Goal: Communication & Community: Answer question/provide support

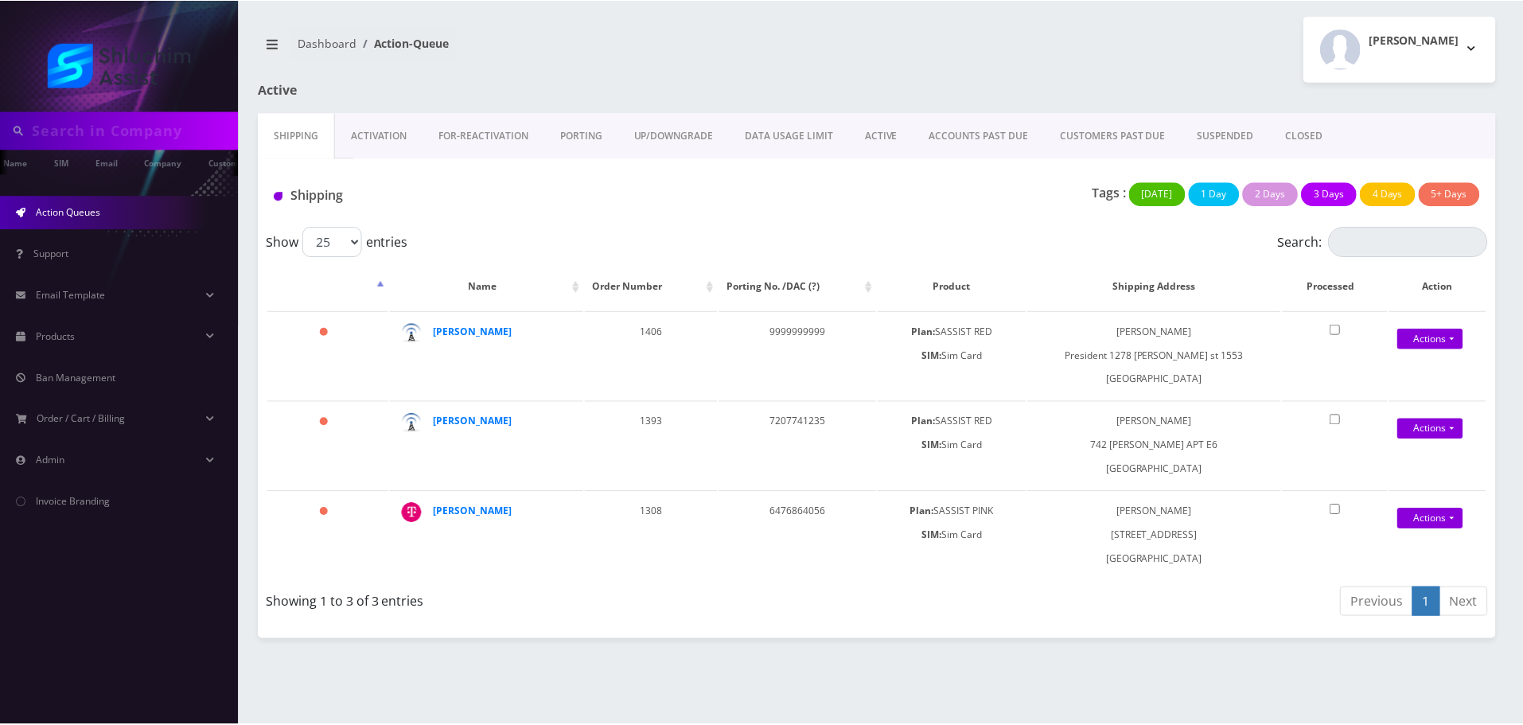
scroll to position [0, 64]
click at [946, 138] on link "ACCOUNTS PAST DUE" at bounding box center [981, 136] width 131 height 46
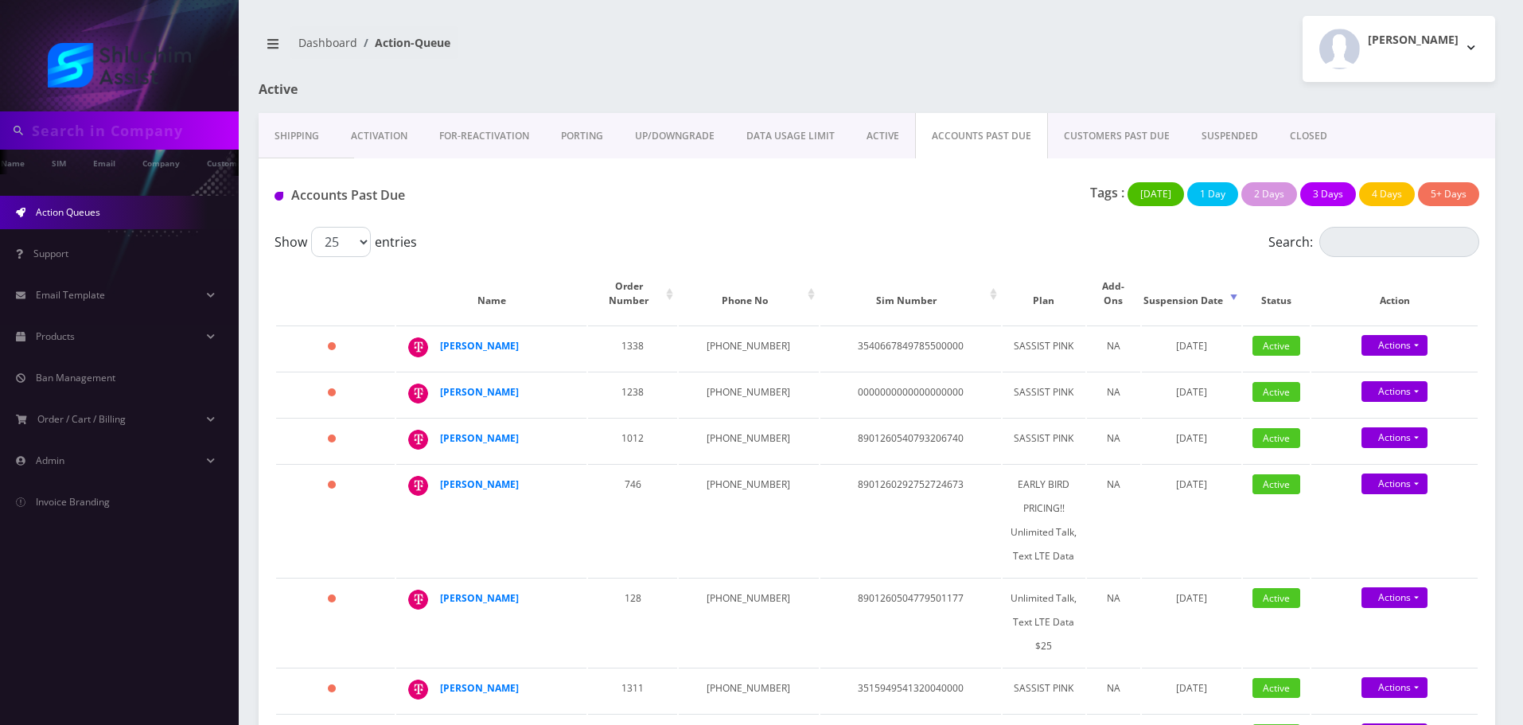
click at [755, 225] on div "Accounts Past Due Tags : Today 1 Day 2 Days 3 Days 4 Days 5+ Days" at bounding box center [877, 192] width 1237 height 68
click at [712, 334] on td "347-683-5590" at bounding box center [748, 348] width 139 height 45
copy td "347-683-5590"
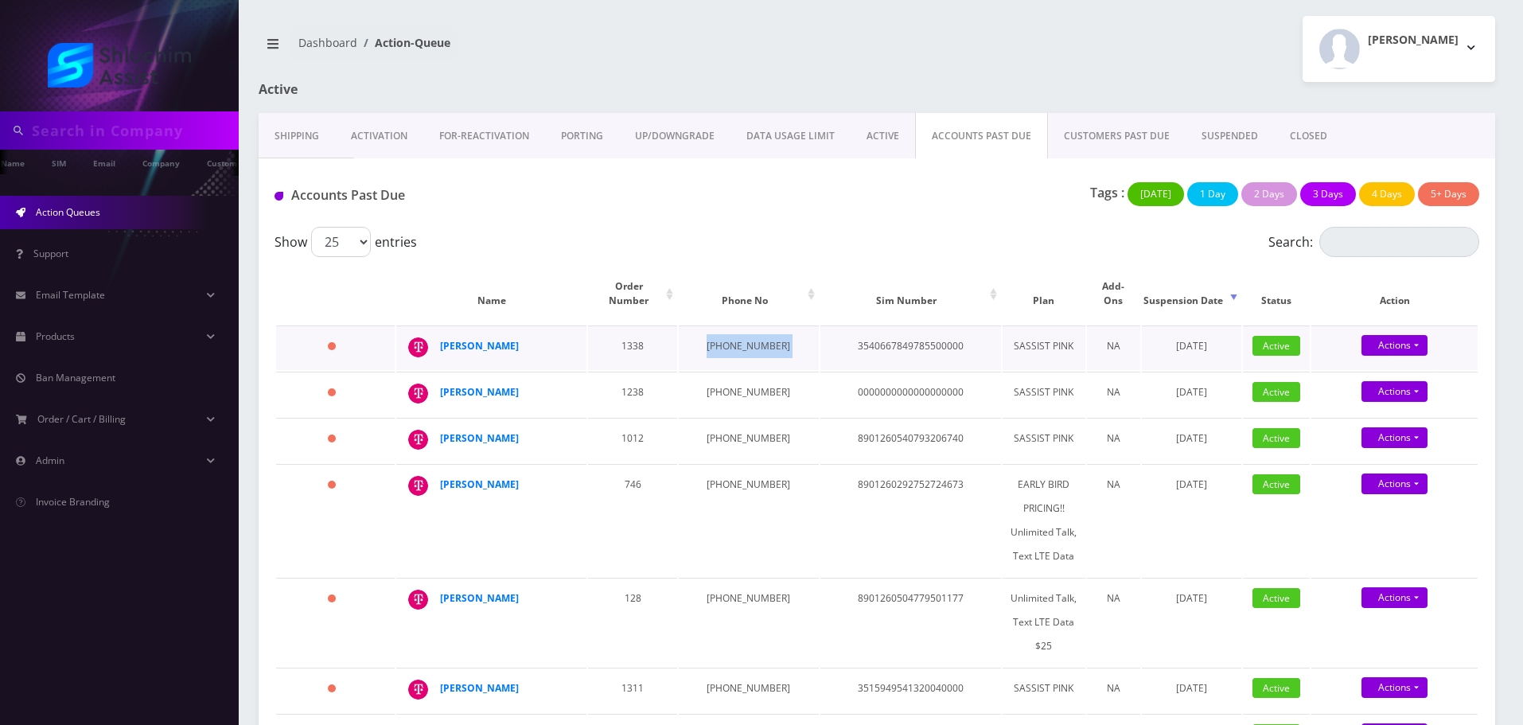
drag, startPoint x: 532, startPoint y: 332, endPoint x: 439, endPoint y: 333, distance: 92.3
click at [439, 333] on td "Moshe Kornfeld" at bounding box center [491, 348] width 190 height 45
copy div "Moshe Kornfeld"
click at [490, 339] on strong "Moshe Kornfeld" at bounding box center [479, 346] width 79 height 14
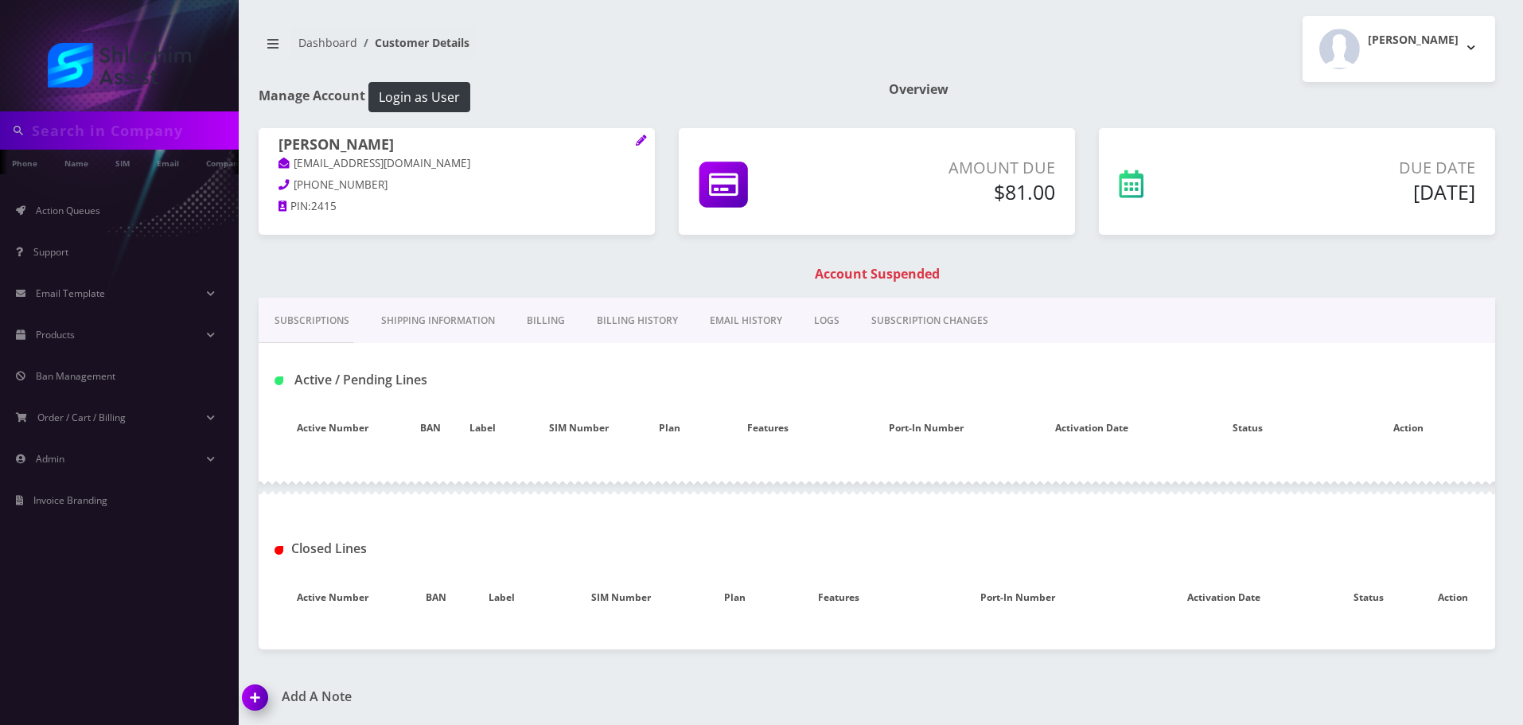
click at [641, 322] on link "Billing History" at bounding box center [637, 321] width 113 height 46
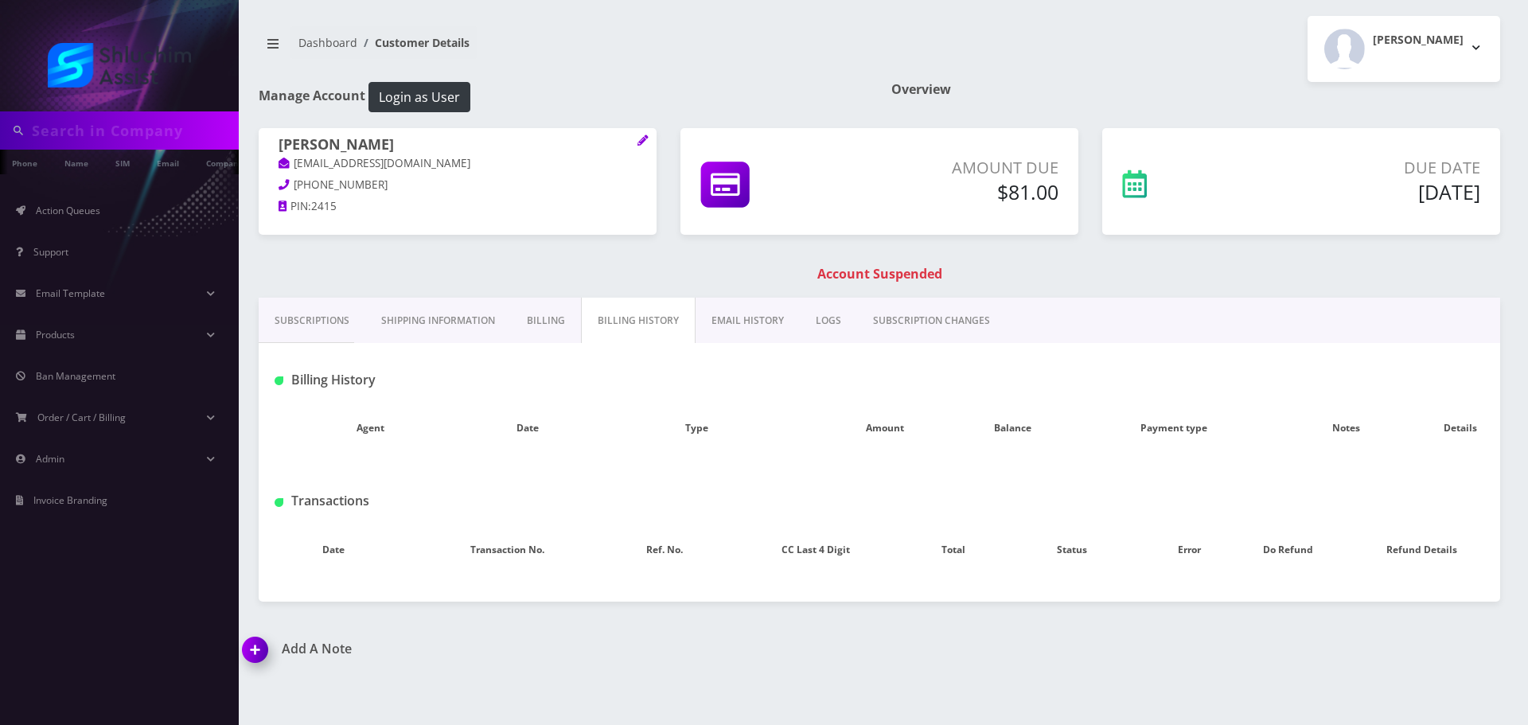
type input "9295980501"
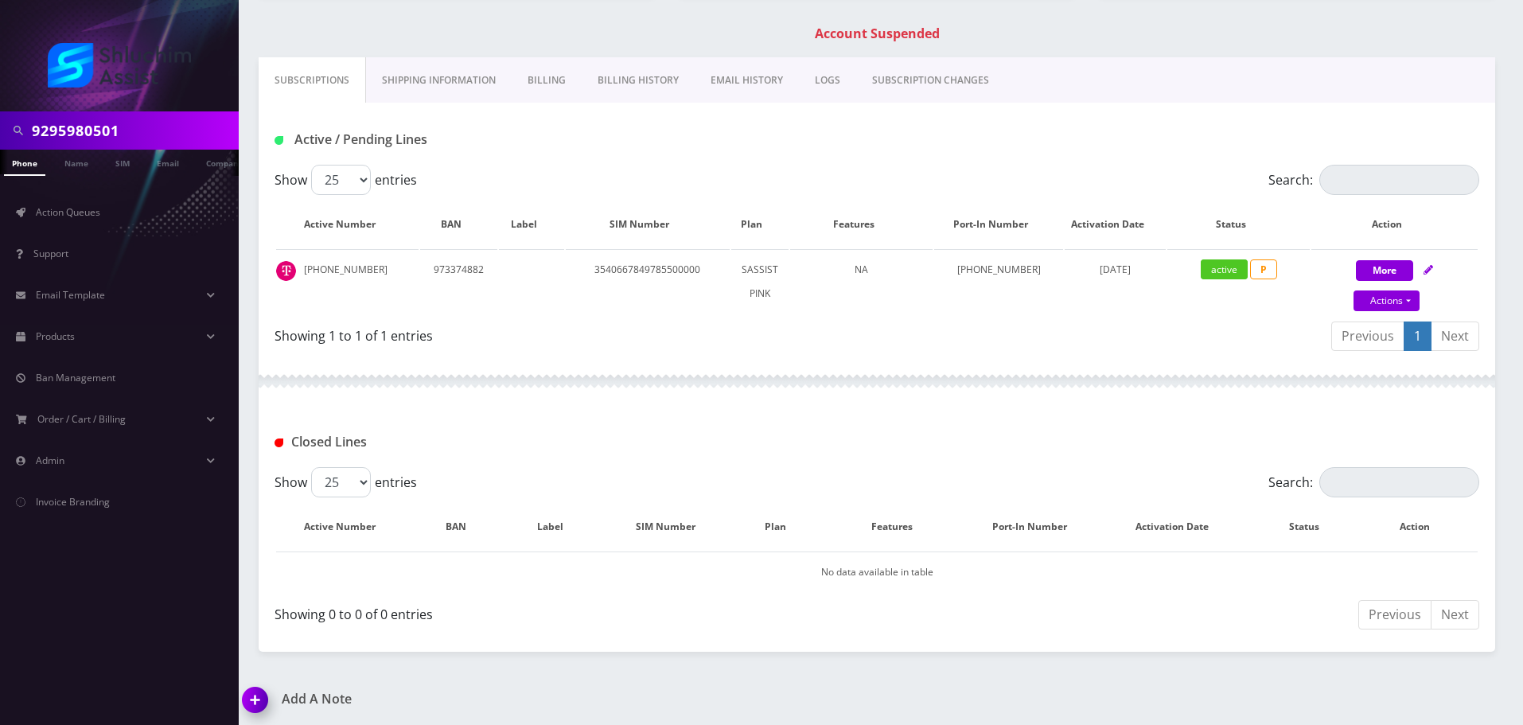
scroll to position [244, 0]
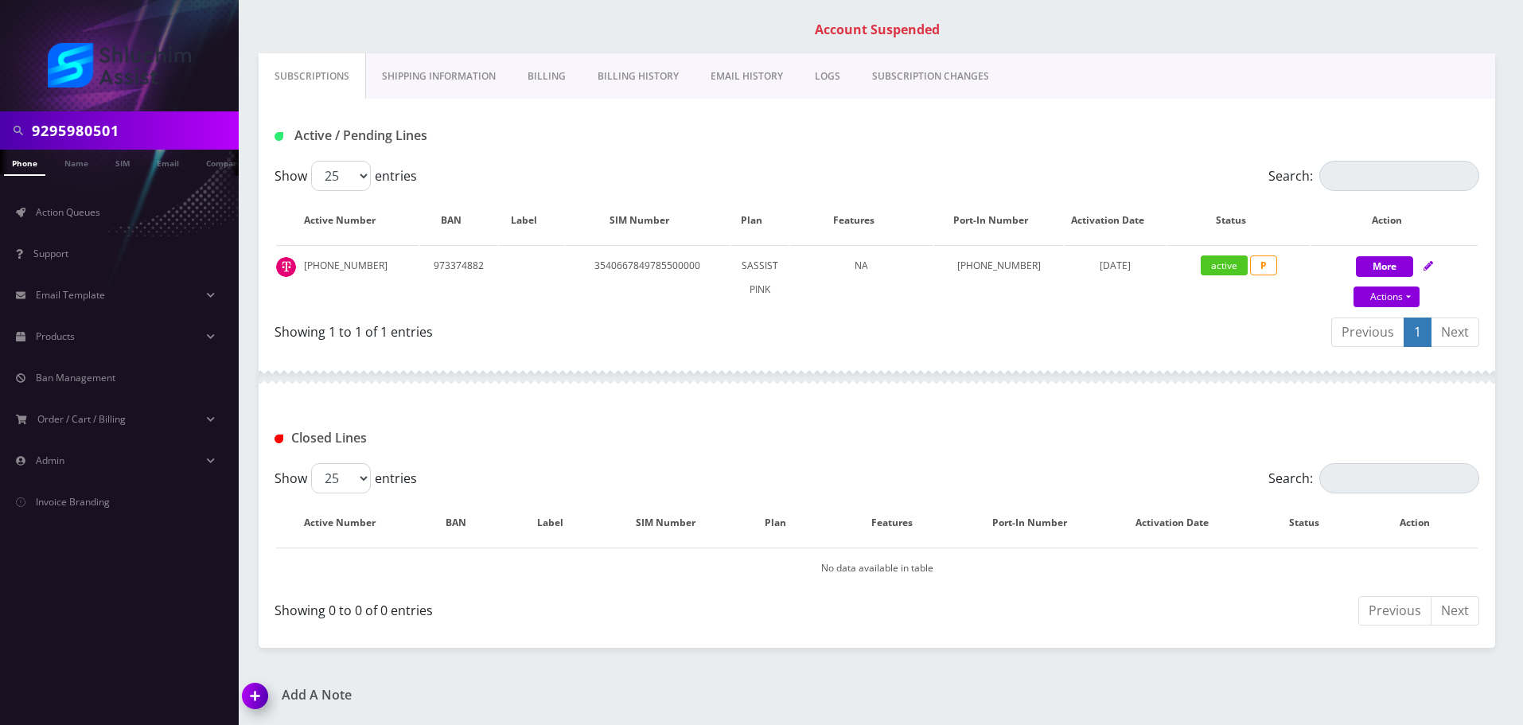
click at [670, 60] on link "Billing History" at bounding box center [638, 76] width 113 height 46
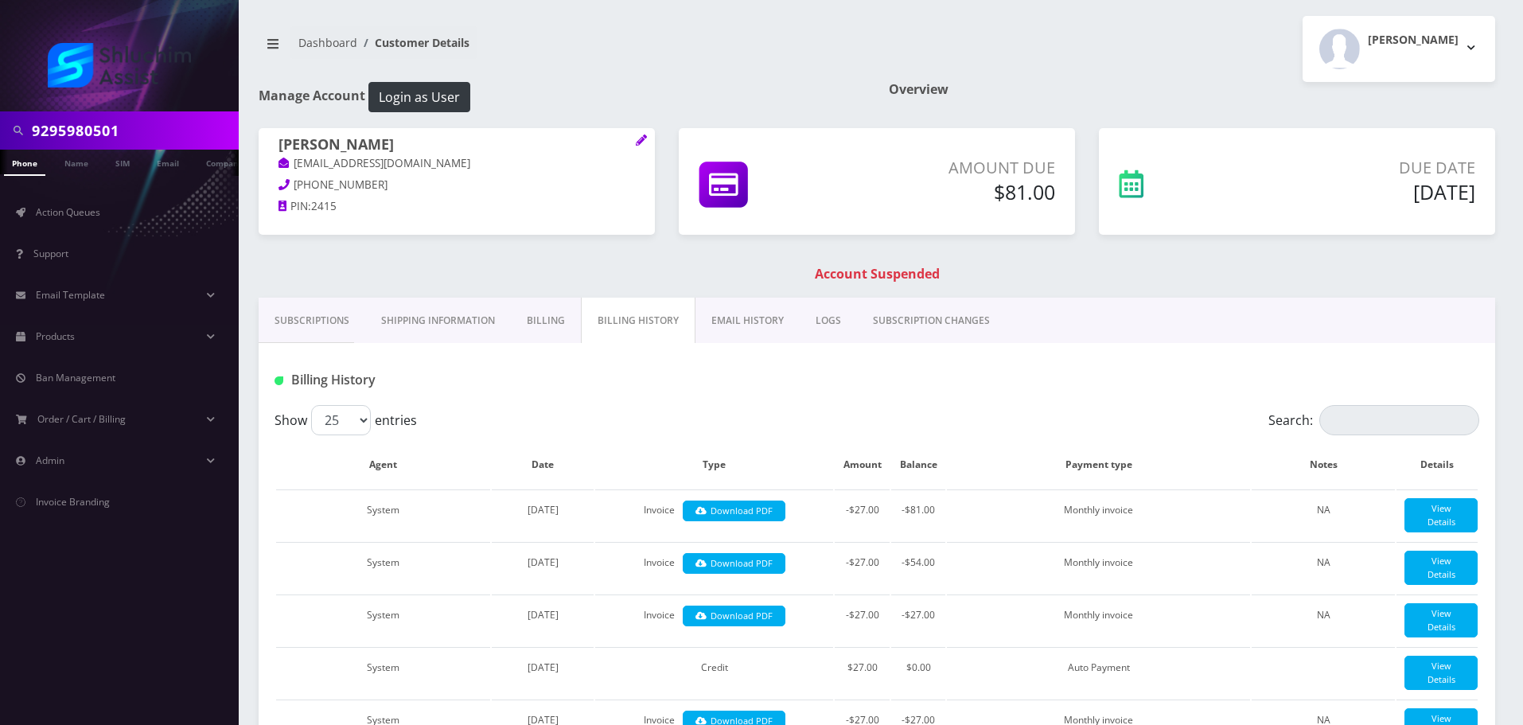
click at [869, 330] on link "SUBSCRIPTION CHANGES" at bounding box center [931, 321] width 149 height 46
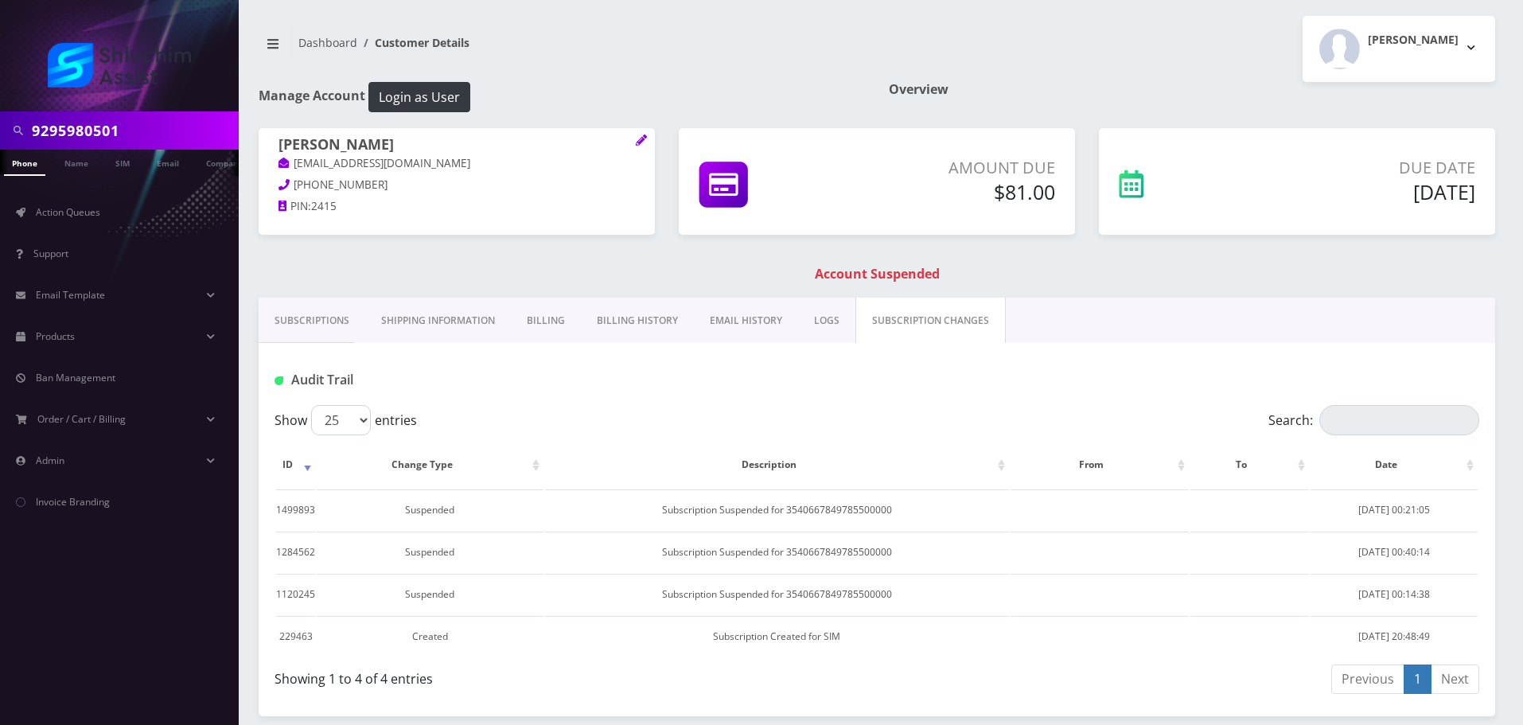
click at [733, 326] on link "EMAIL HISTORY" at bounding box center [746, 321] width 104 height 46
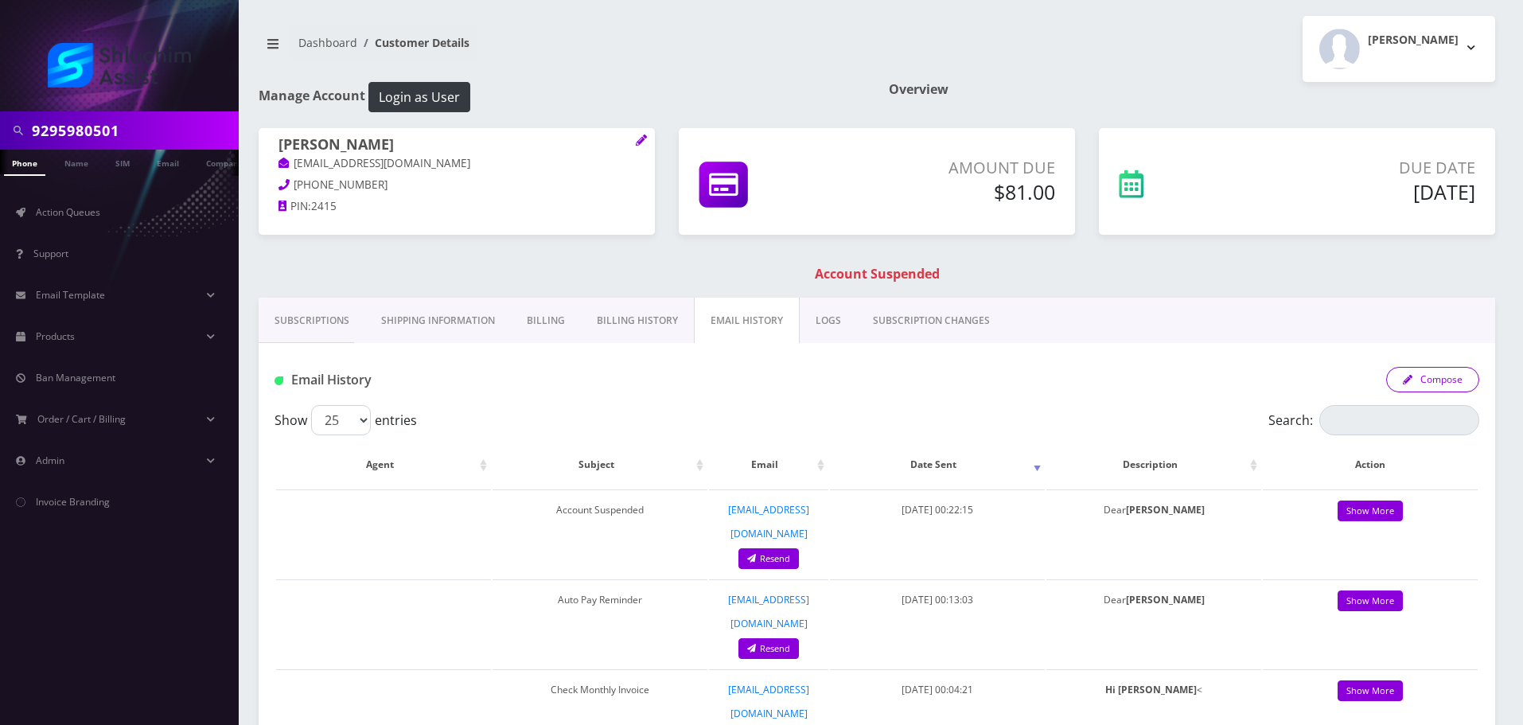
click at [1424, 376] on button "Compose" at bounding box center [1433, 379] width 93 height 25
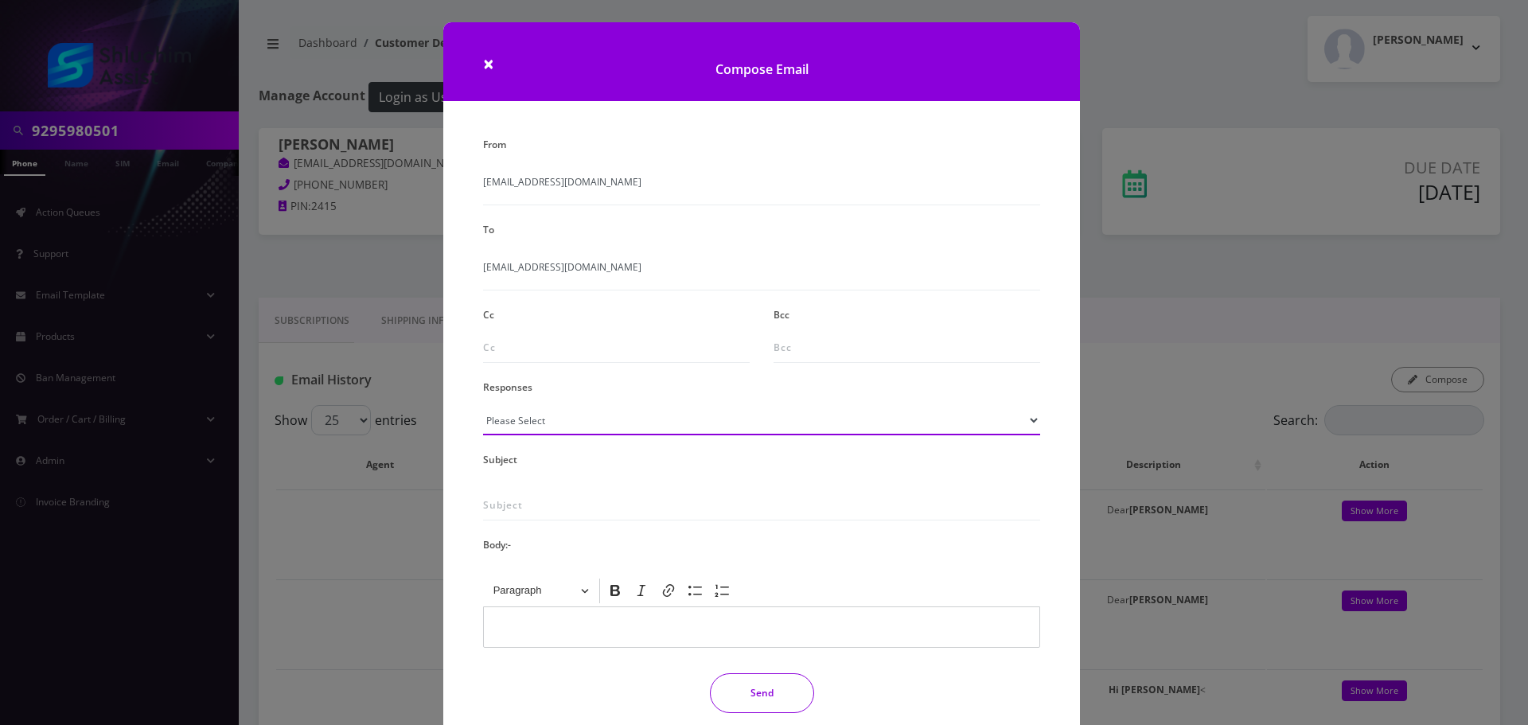
click at [539, 420] on select "Please Select TMobile port Unable to activate CH Pickup Past Due Pick up follow…" at bounding box center [761, 420] width 557 height 30
select select "29"
click at [483, 405] on select "Please Select TMobile port Unable to activate CH Pickup Past Due Pick up follow…" at bounding box center [761, 420] width 557 height 30
type input "Subject: URGENT Action Required: Past Due Payment for Shluchim Assist"
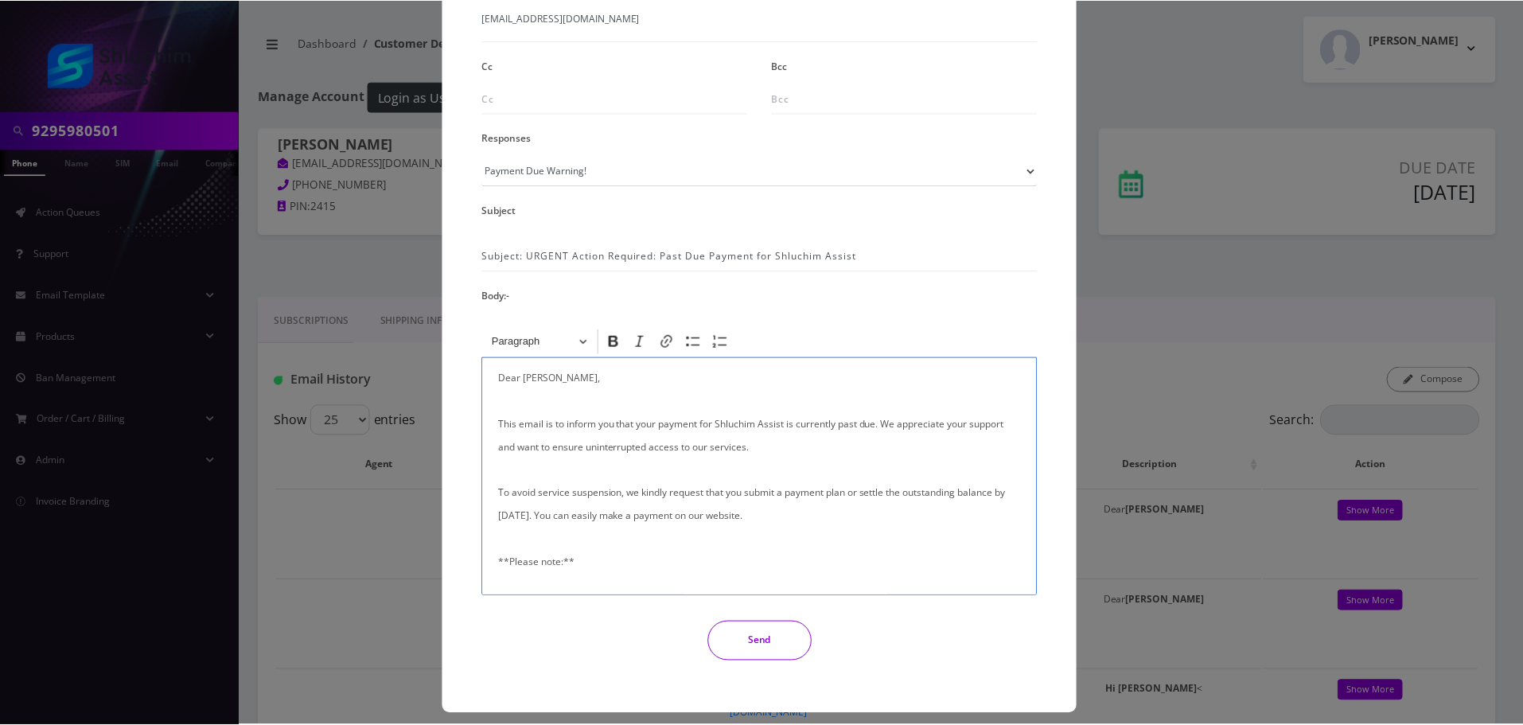
scroll to position [261, 0]
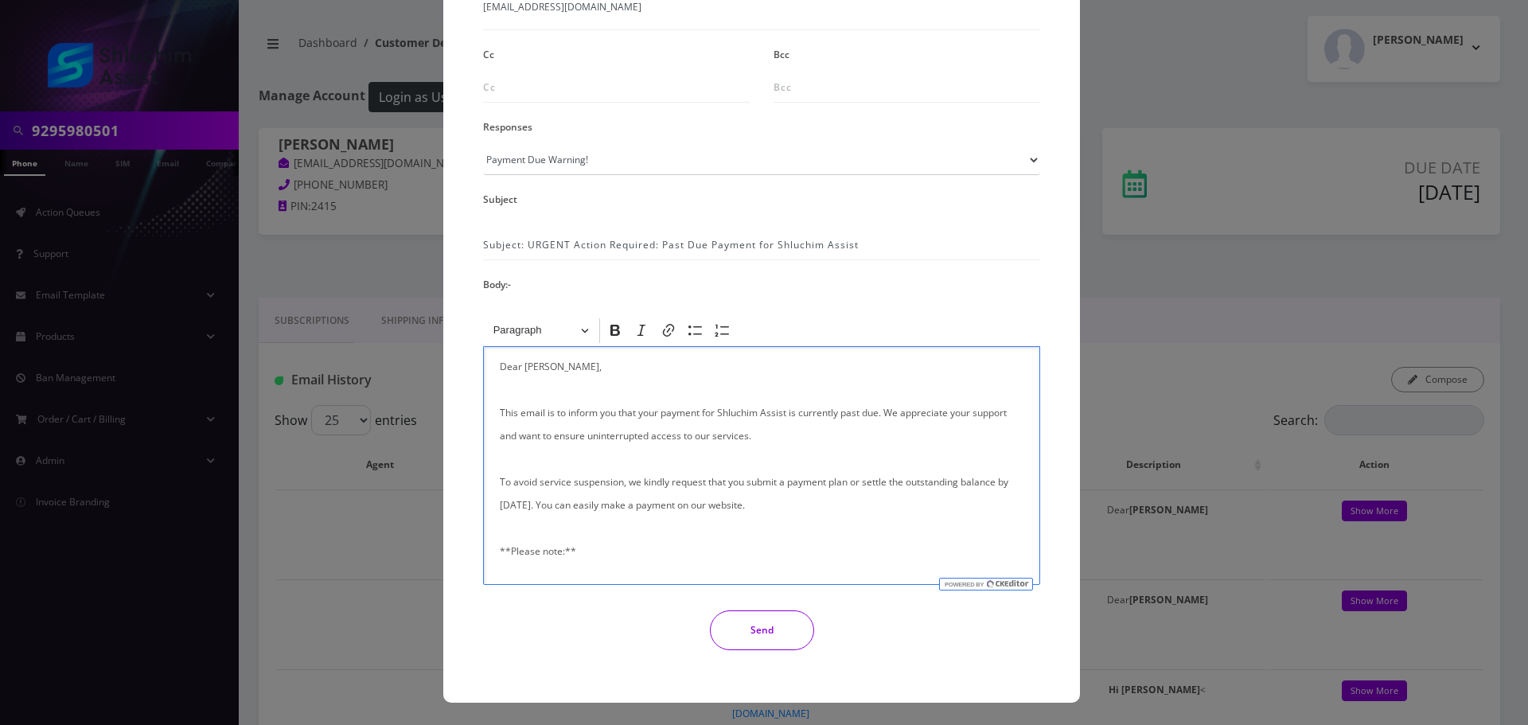
click at [743, 629] on button "Send" at bounding box center [762, 630] width 104 height 40
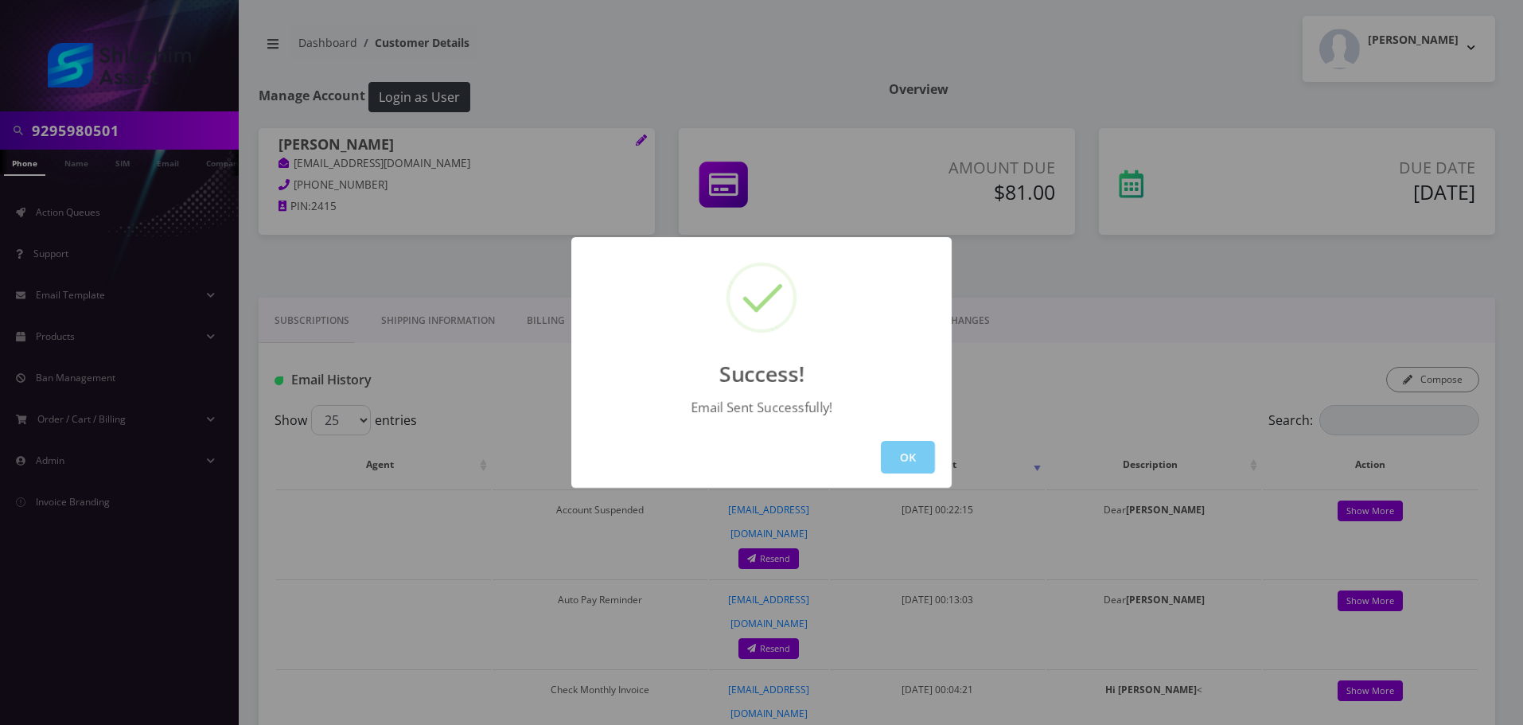
click at [907, 458] on button "OK" at bounding box center [908, 457] width 54 height 33
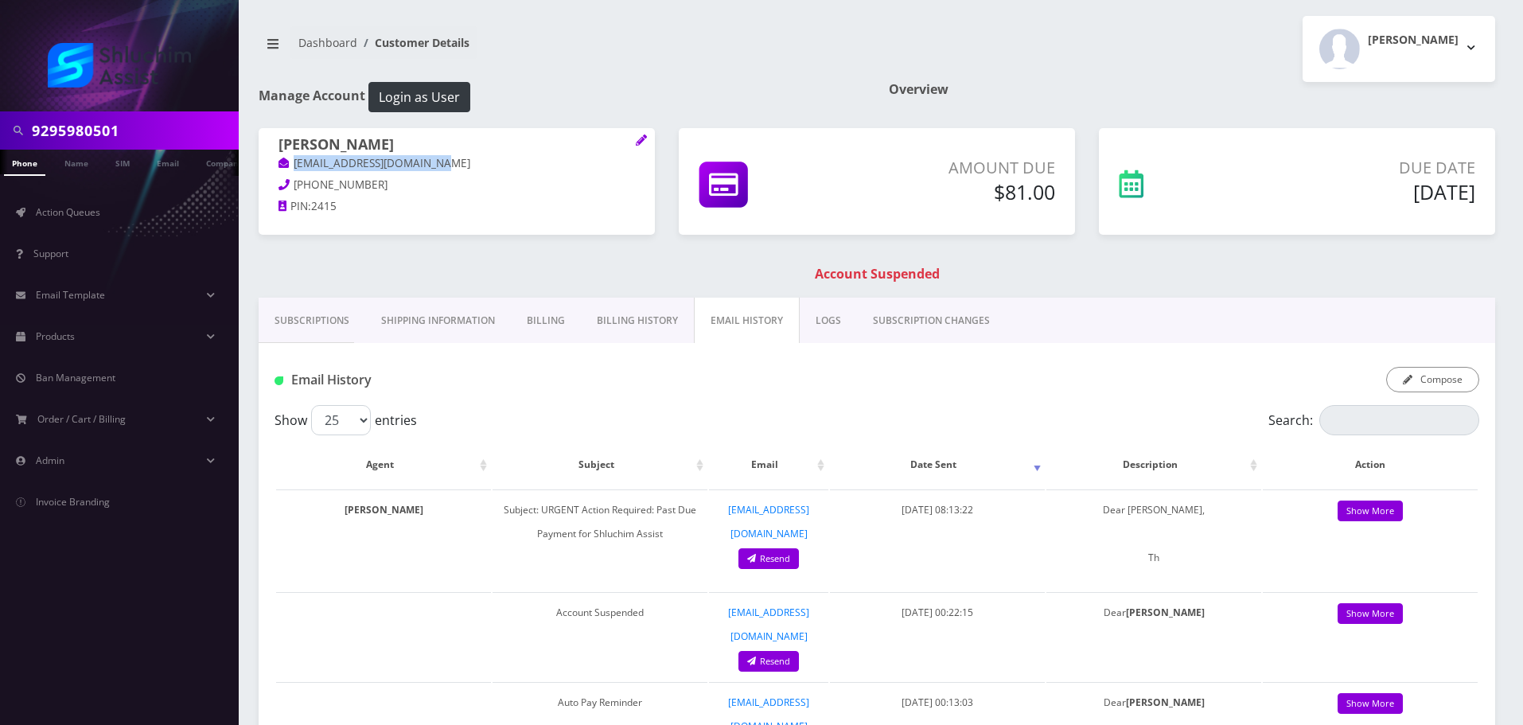
drag, startPoint x: 472, startPoint y: 168, endPoint x: 296, endPoint y: 167, distance: 175.9
click at [296, 167] on p "moshekornfeld18@gmail.com" at bounding box center [457, 164] width 357 height 18
copy link "moshekornfeld18@gmail.com"
click at [163, 136] on input "9295980501" at bounding box center [133, 130] width 203 height 30
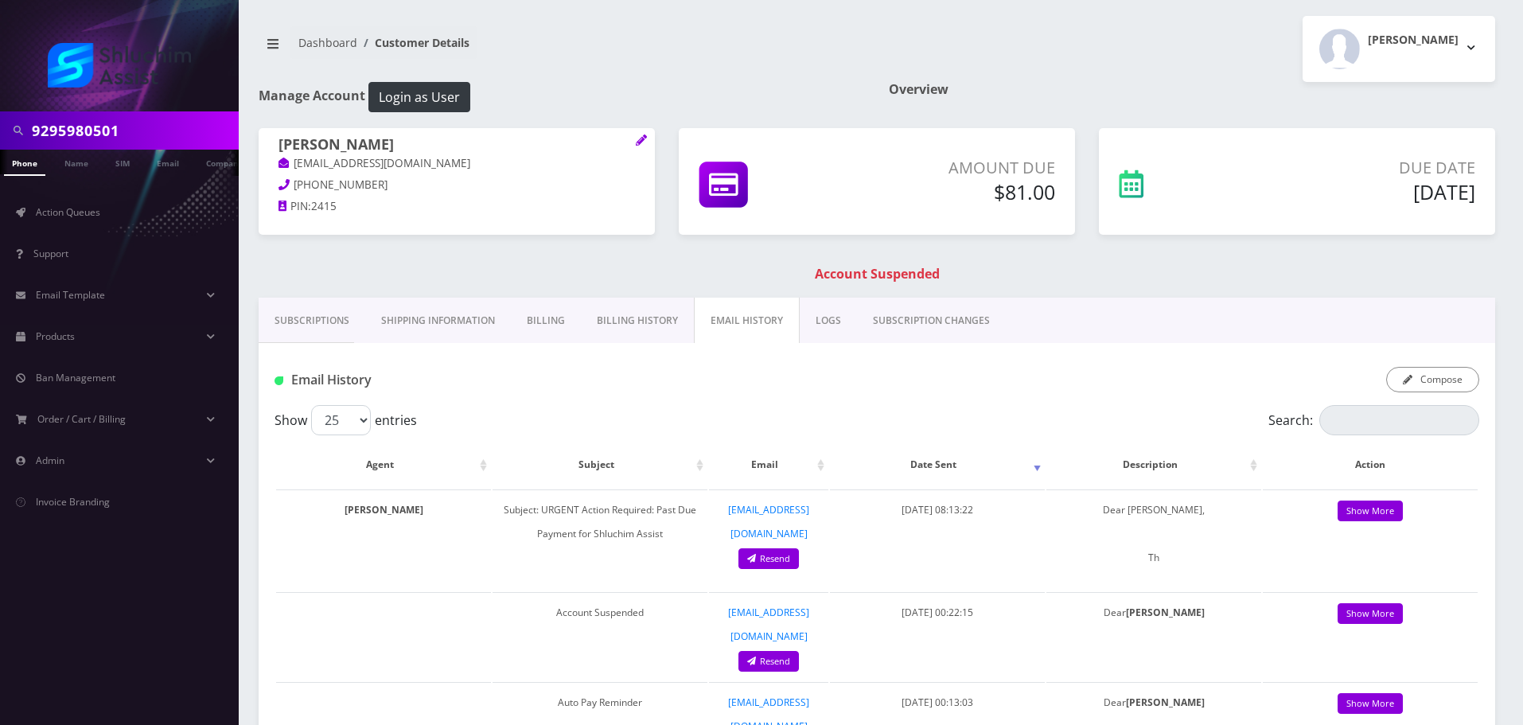
click at [163, 136] on input "9295980501" at bounding box center [133, 130] width 203 height 30
paste input "text"
type input "9295980501"
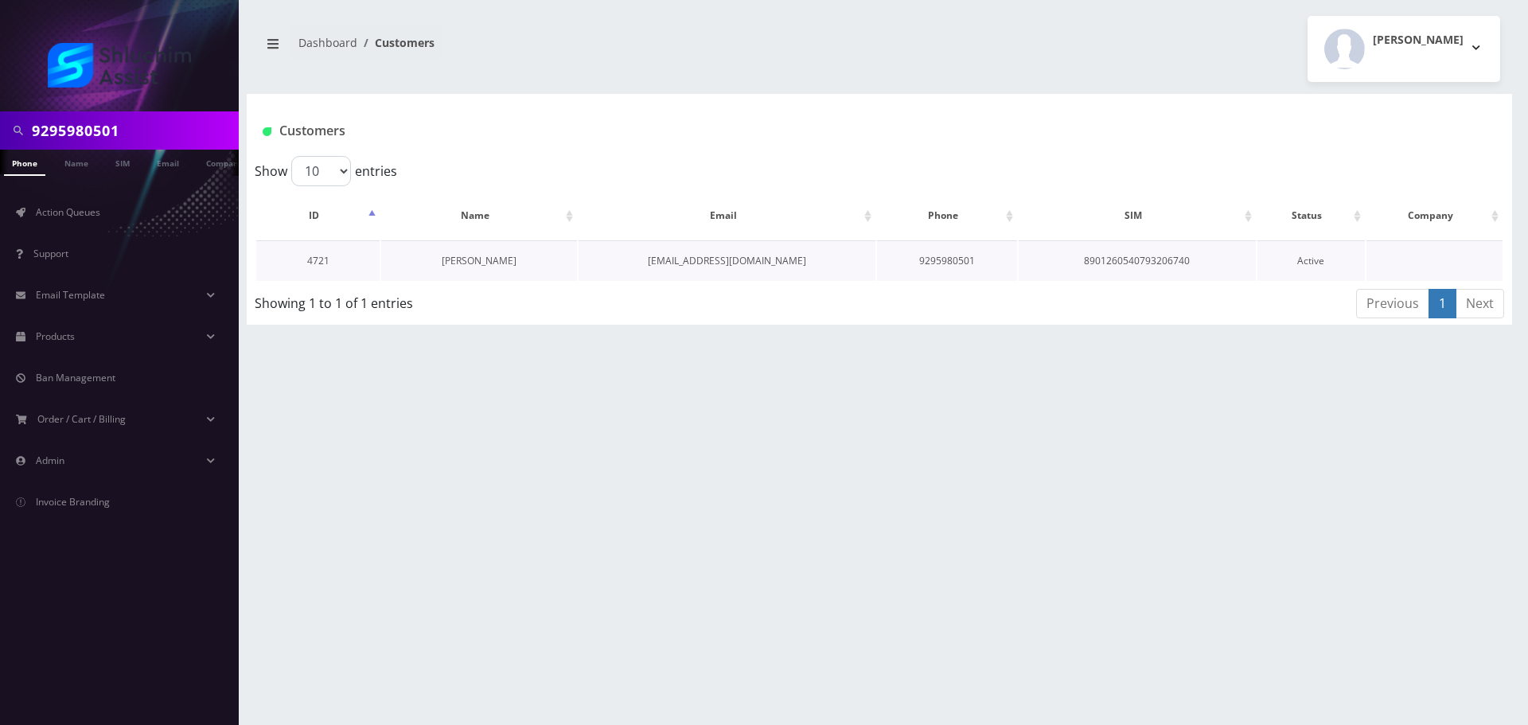
click at [474, 263] on link "[PERSON_NAME]" at bounding box center [479, 261] width 75 height 14
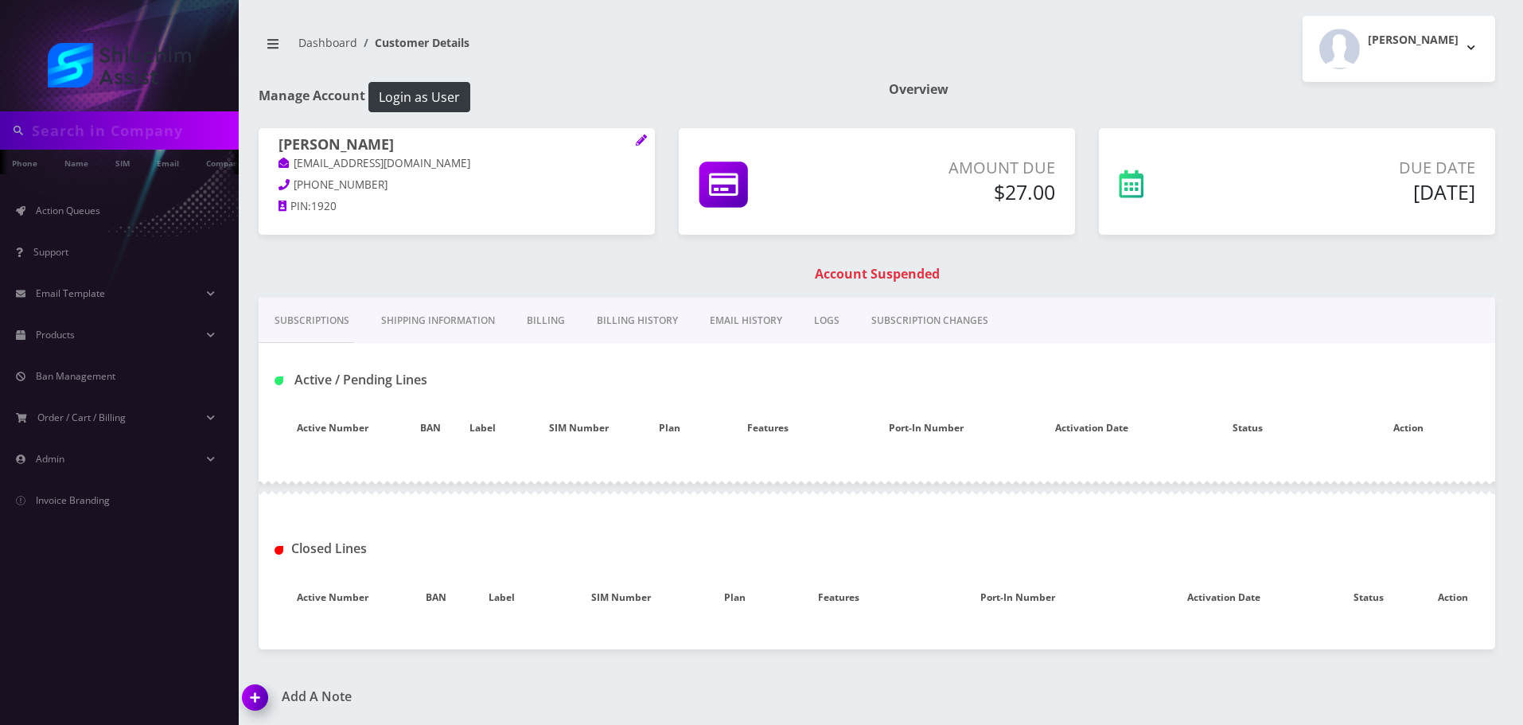
type input "9295980501"
